Goal: Information Seeking & Learning: Learn about a topic

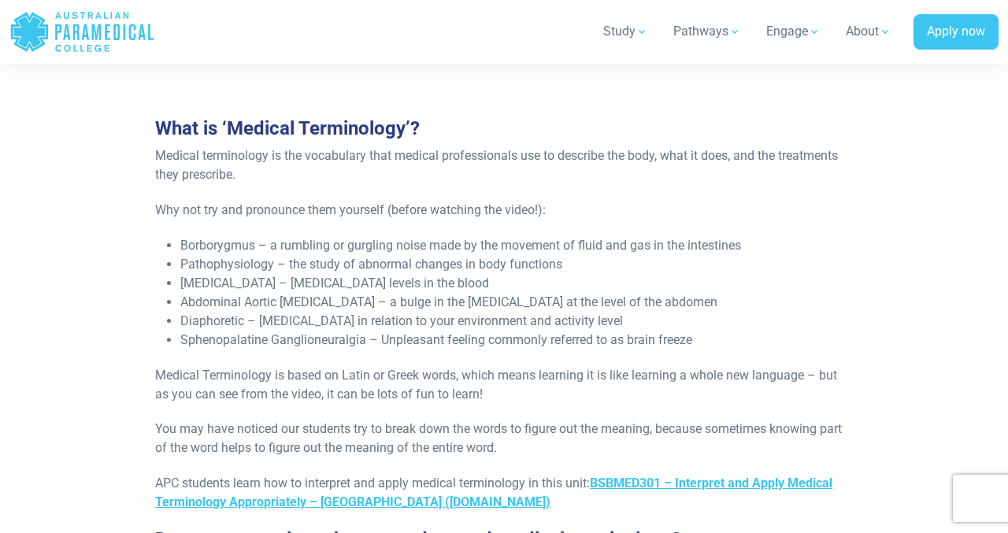
scroll to position [788, 0]
click at [194, 245] on li "Borborygmus – a rumbling or gurgling noise made by the movement of fluid and ga…" at bounding box center [516, 245] width 673 height 19
copy li "Borborygmus"
click at [236, 273] on li "[MEDICAL_DATA] – [MEDICAL_DATA] levels in the blood" at bounding box center [516, 282] width 673 height 19
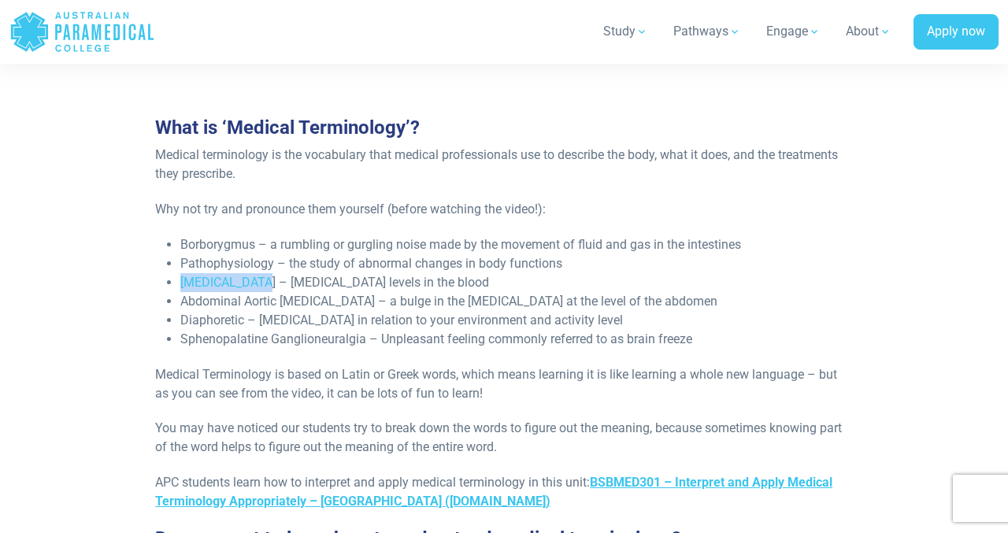
click at [236, 273] on li "[MEDICAL_DATA] – [MEDICAL_DATA] levels in the blood" at bounding box center [516, 282] width 673 height 19
click at [250, 260] on li "Pathophysiology – the study of abnormal changes in body functions" at bounding box center [516, 263] width 673 height 19
copy li "Pathophysiology"
